Goal: Find specific page/section

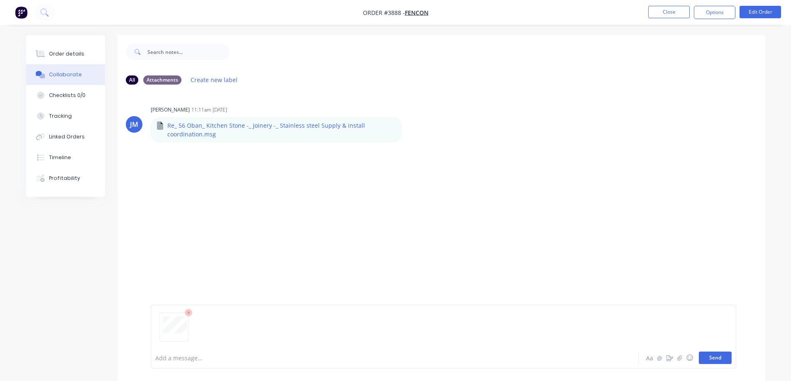
click at [711, 355] on button "Send" at bounding box center [714, 358] width 33 height 12
click at [41, 10] on icon at bounding box center [44, 12] width 8 height 8
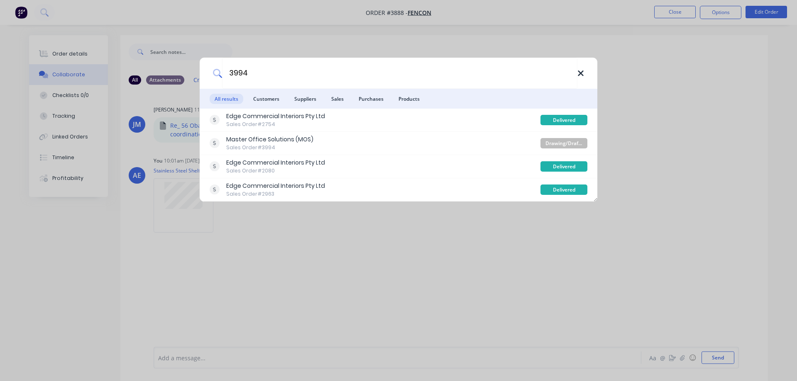
type input "3994"
click at [582, 71] on icon at bounding box center [580, 73] width 5 height 5
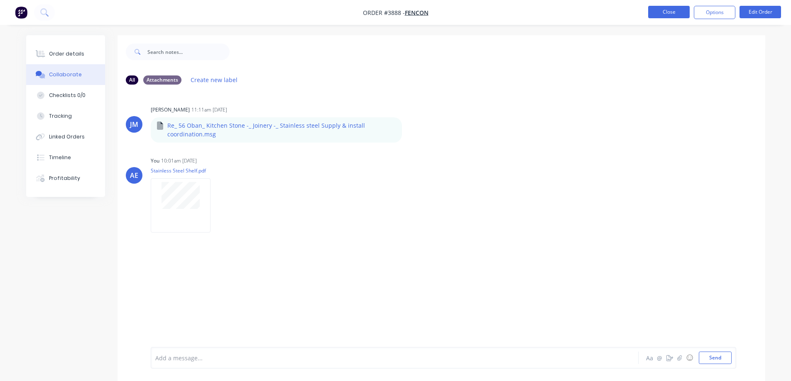
click at [679, 7] on button "Close" at bounding box center [669, 12] width 42 height 12
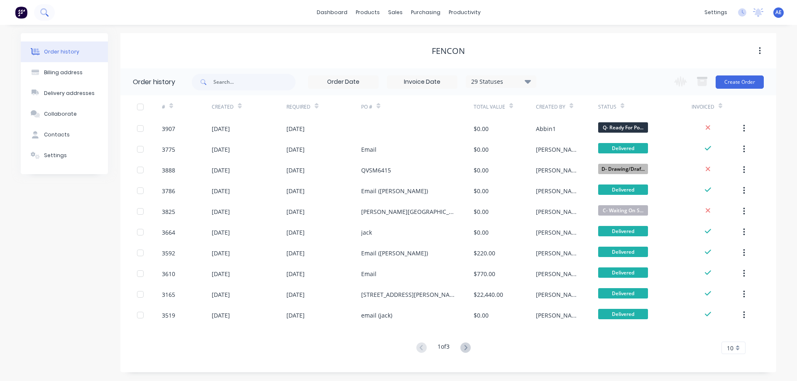
click at [42, 7] on button at bounding box center [44, 12] width 21 height 17
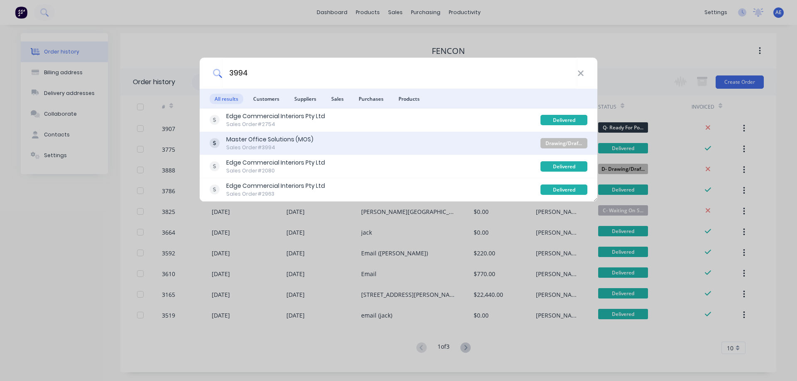
type input "3994"
click at [256, 148] on div "Sales Order #3994" at bounding box center [269, 147] width 87 height 7
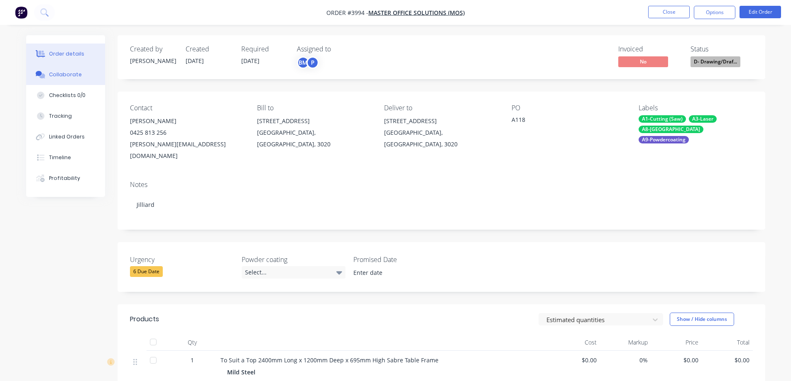
click at [61, 76] on div "Collaborate" at bounding box center [65, 74] width 33 height 7
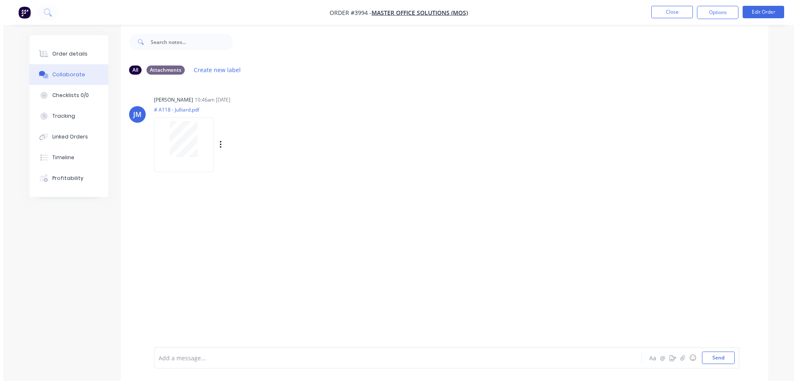
scroll to position [12, 0]
click at [40, 10] on button at bounding box center [44, 12] width 21 height 17
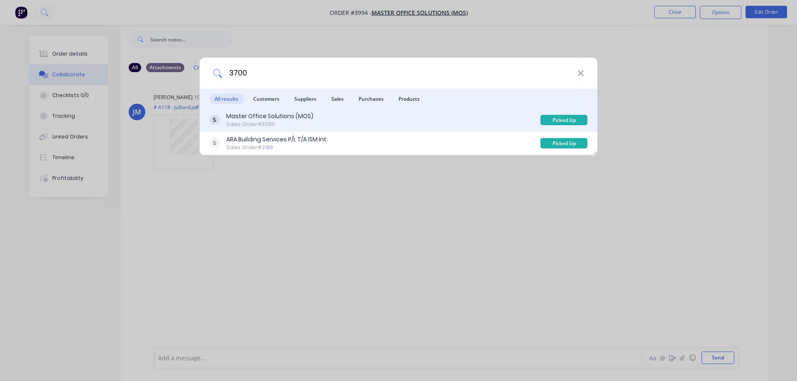
type input "3700"
click at [267, 125] on div "Sales Order #3700" at bounding box center [269, 124] width 87 height 7
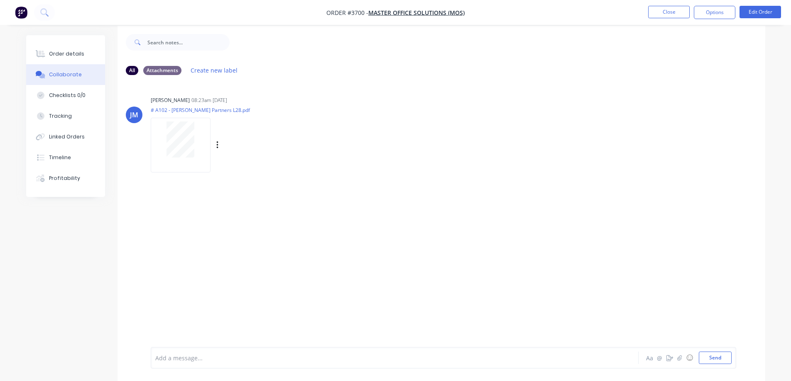
scroll to position [12, 0]
drag, startPoint x: 613, startPoint y: 215, endPoint x: 583, endPoint y: 192, distance: 37.9
click at [611, 214] on div "[PERSON_NAME] 08:23am [DATE] # A102 - [PERSON_NAME] Partners L28.pdf Labels Dow…" at bounding box center [440, 207] width 647 height 256
